Goal: Transaction & Acquisition: Purchase product/service

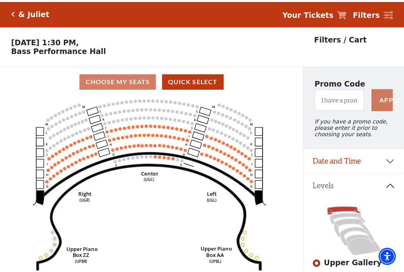
scroll to position [37, 0]
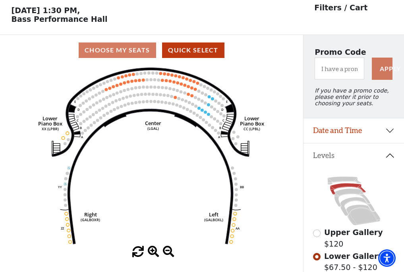
scroll to position [37, 0]
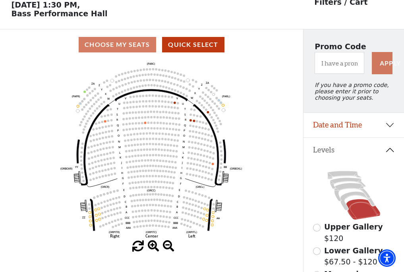
scroll to position [37, 0]
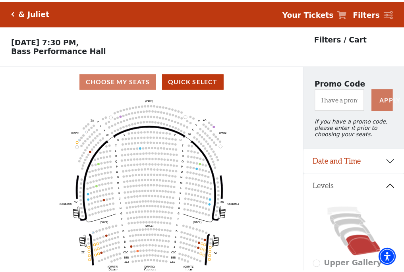
scroll to position [37, 0]
